Goal: Task Accomplishment & Management: Manage account settings

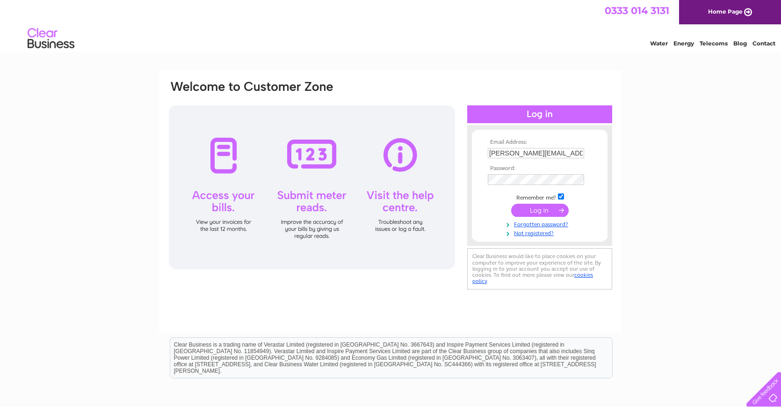
click at [552, 208] on input "submit" at bounding box center [540, 210] width 58 height 13
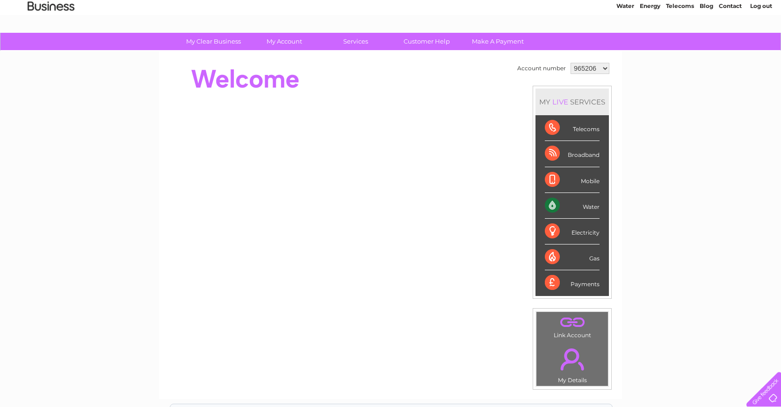
scroll to position [35, 0]
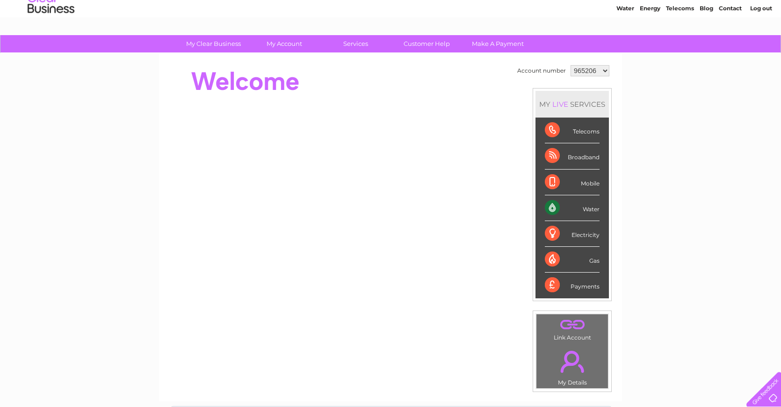
click at [588, 212] on div "Water" at bounding box center [572, 208] width 55 height 26
click at [586, 208] on div "Water" at bounding box center [572, 208] width 55 height 26
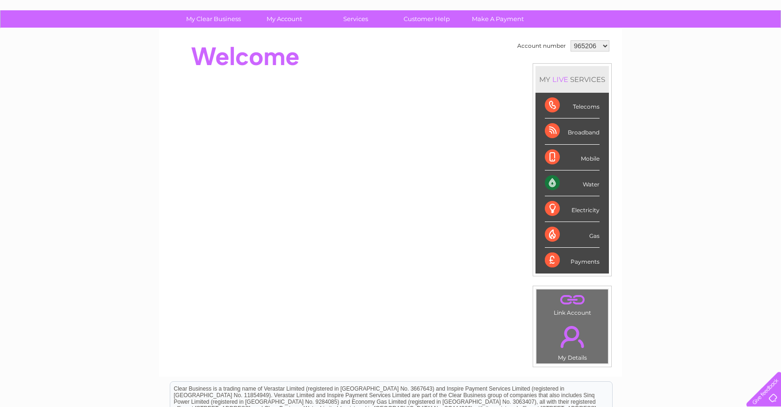
scroll to position [0, 0]
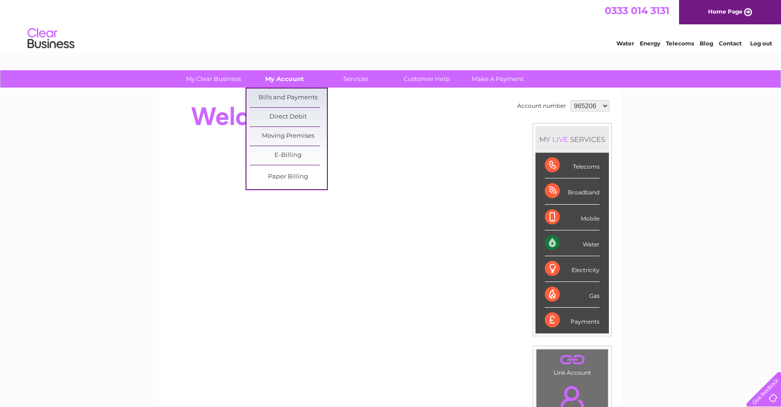
click at [290, 77] on link "My Account" at bounding box center [284, 78] width 77 height 17
click at [293, 100] on link "Bills and Payments" at bounding box center [288, 97] width 77 height 19
